Goal: Use online tool/utility

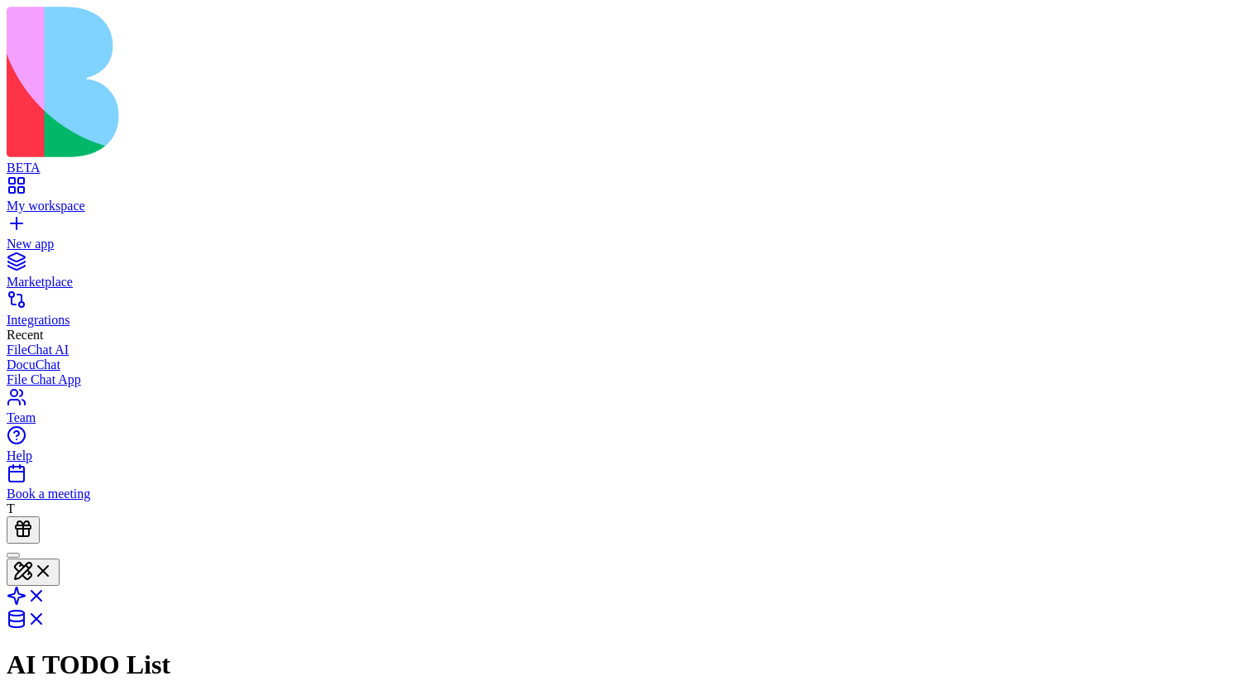
drag, startPoint x: 1142, startPoint y: 244, endPoint x: 1193, endPoint y: 355, distance: 122.2
drag, startPoint x: 1138, startPoint y: 318, endPoint x: 1197, endPoint y: 376, distance: 82.5
